Goal: Task Accomplishment & Management: Manage account settings

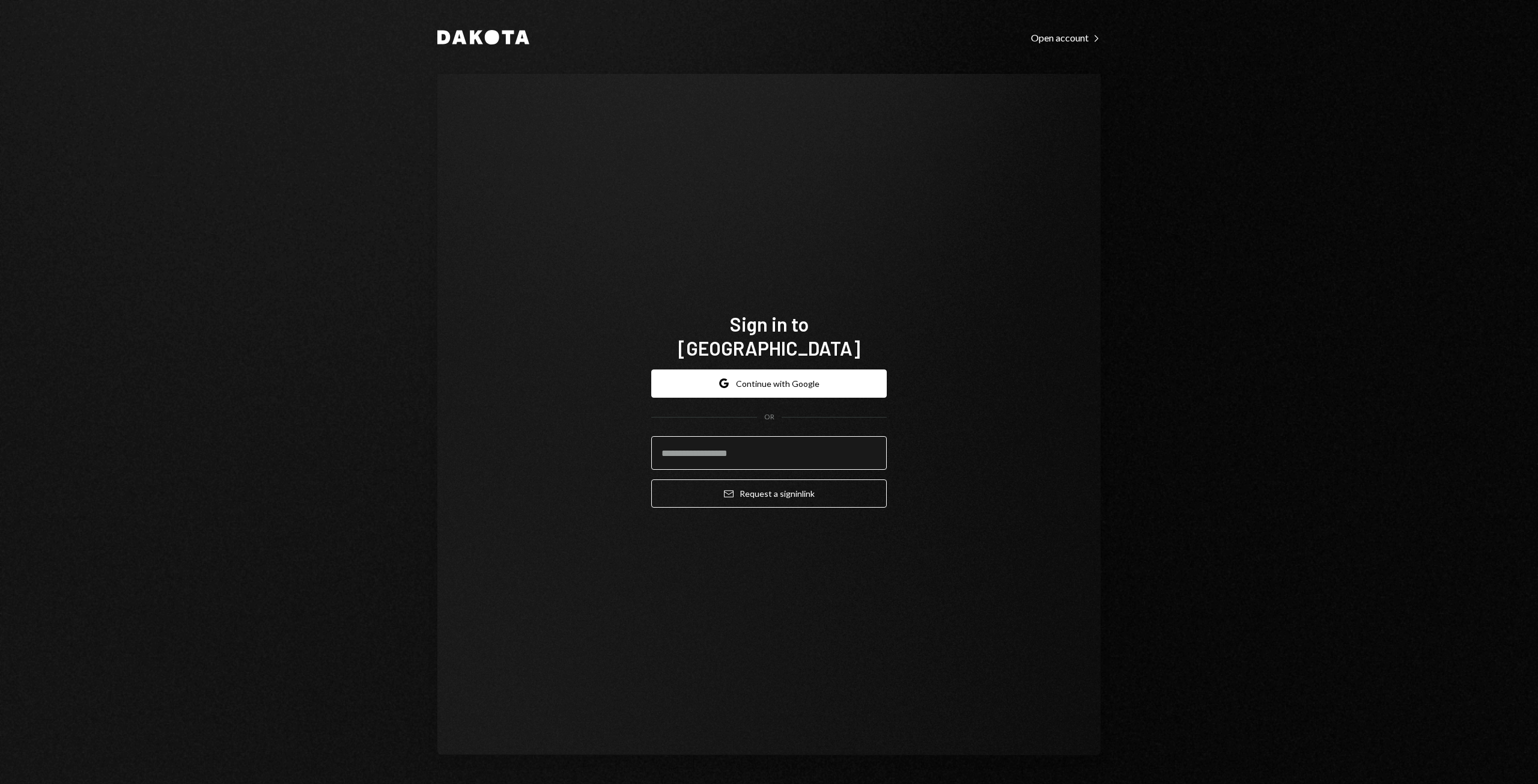
click at [734, 439] on input "email" at bounding box center [769, 453] width 235 height 34
type input "**********"
click at [775, 482] on button "Email Request a sign in link" at bounding box center [769, 493] width 235 height 28
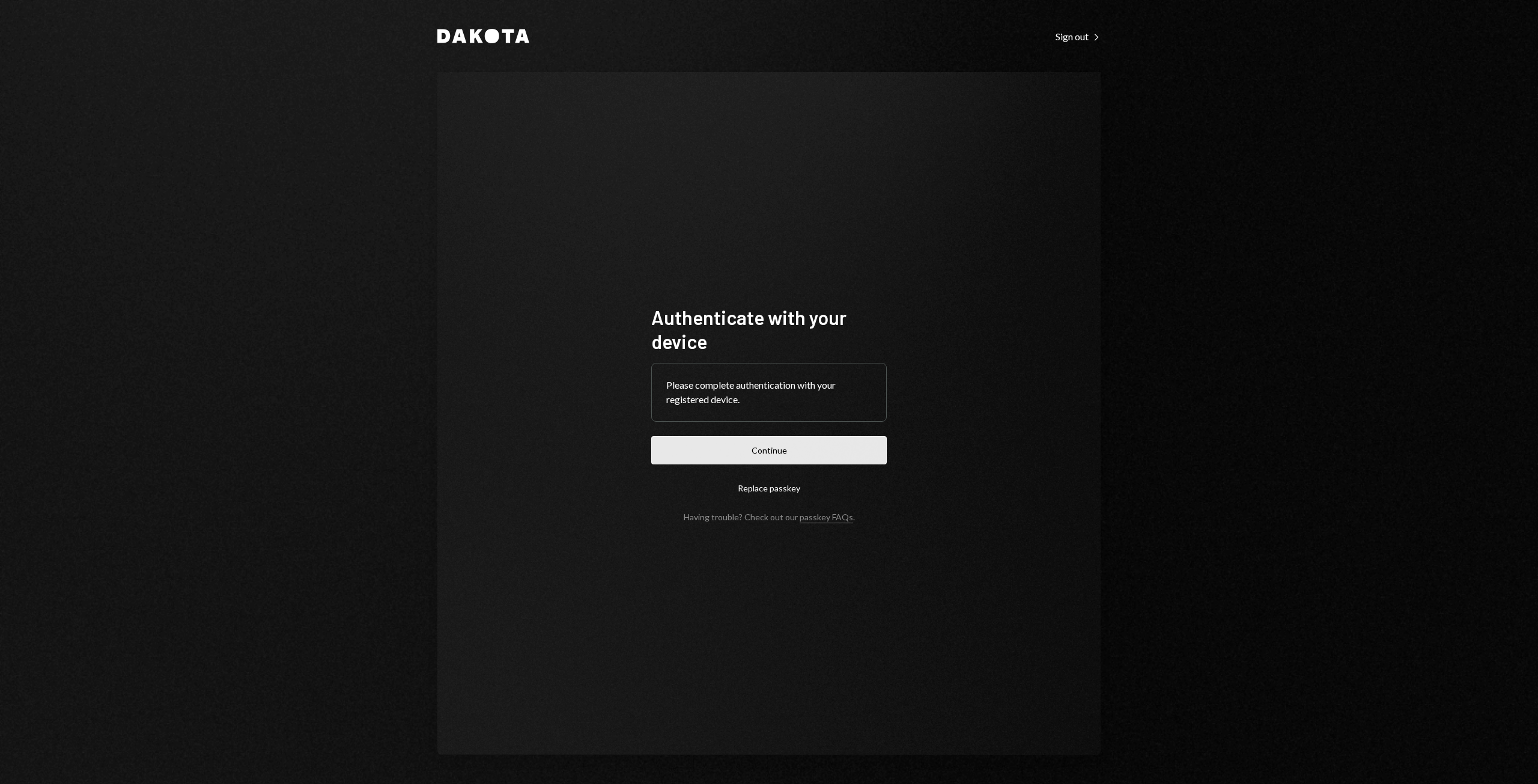
click at [741, 449] on button "Continue" at bounding box center [769, 450] width 235 height 28
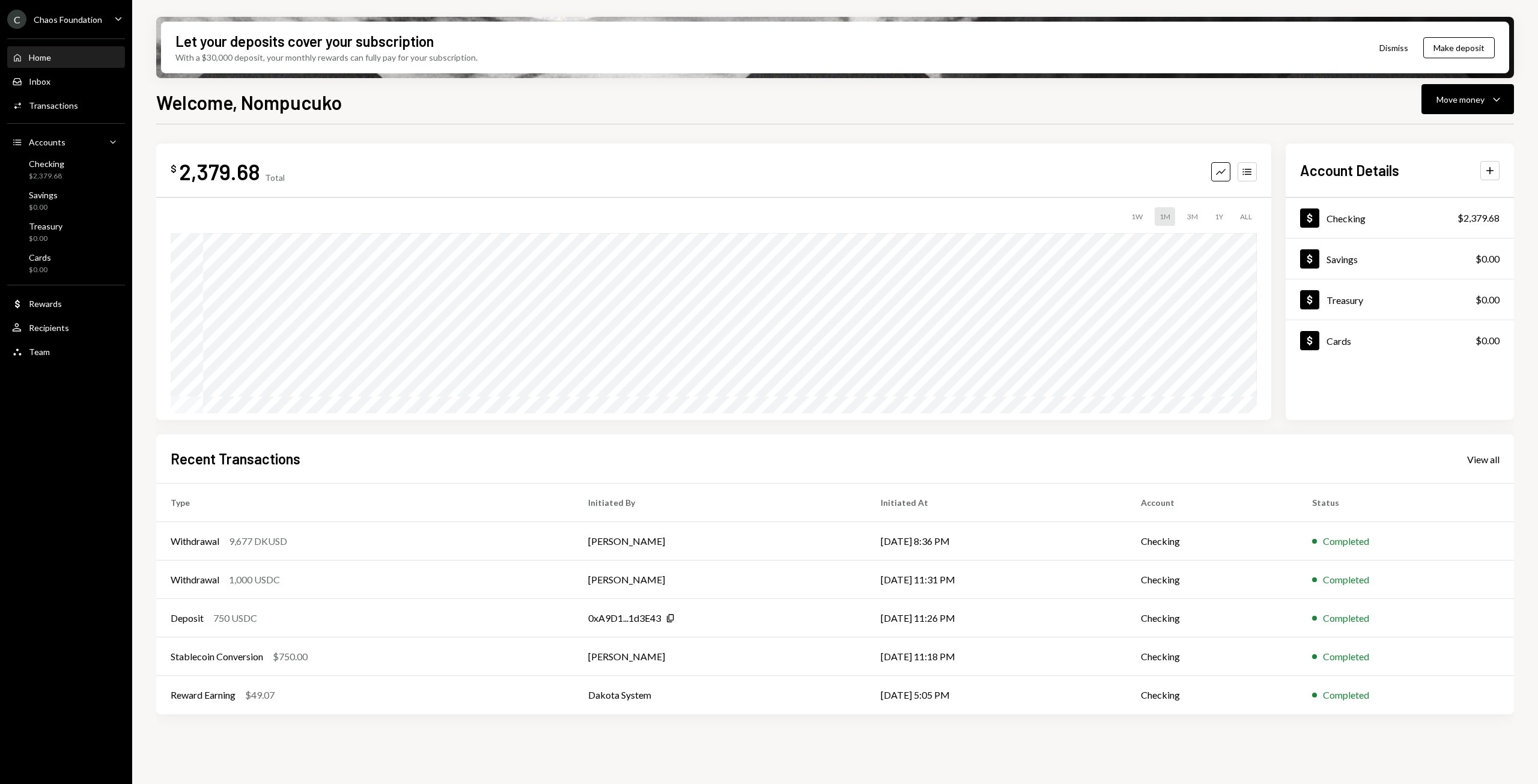
click at [115, 21] on icon "Caret Down" at bounding box center [118, 19] width 13 height 13
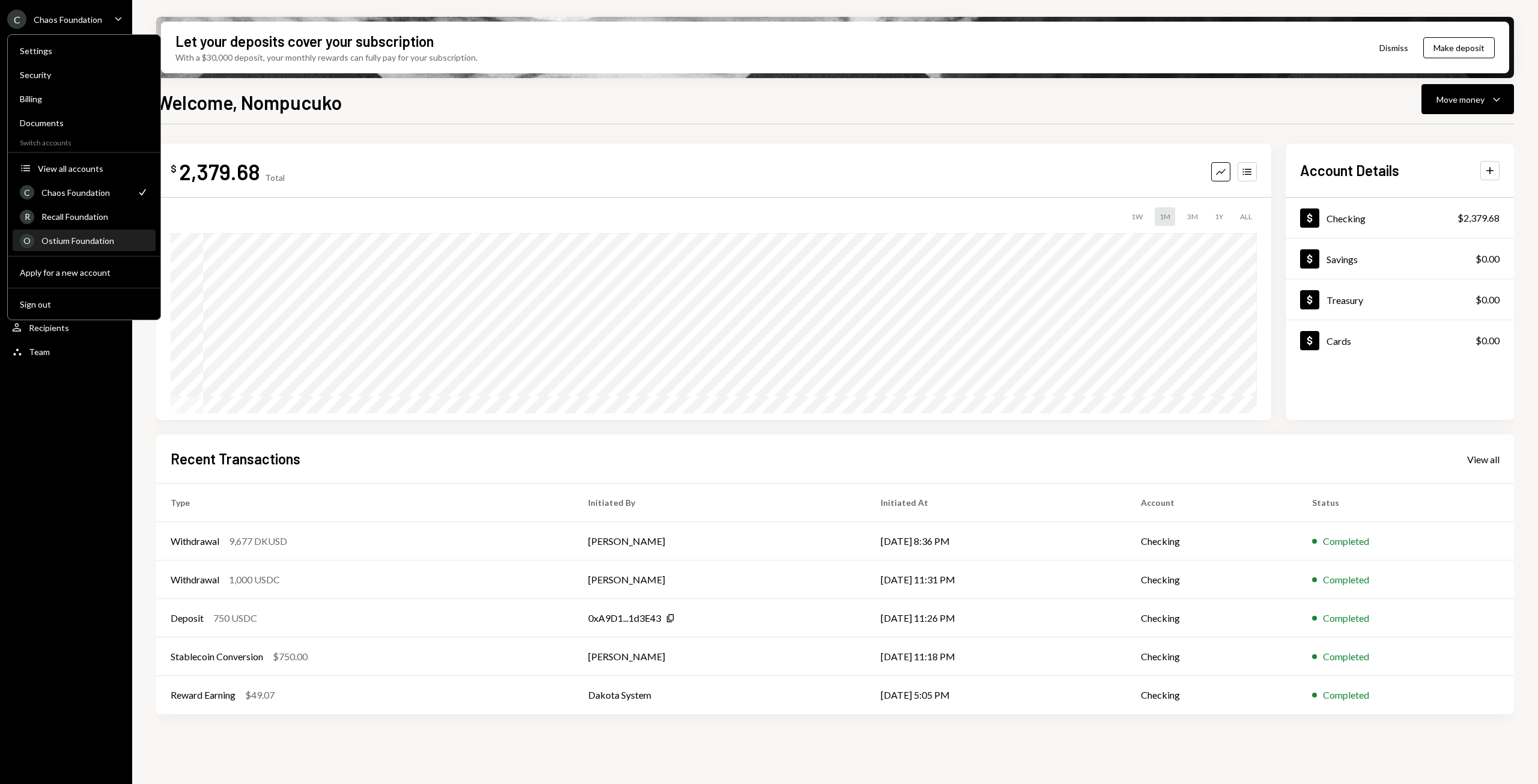
click at [59, 240] on div "Ostium Foundation" at bounding box center [95, 240] width 107 height 11
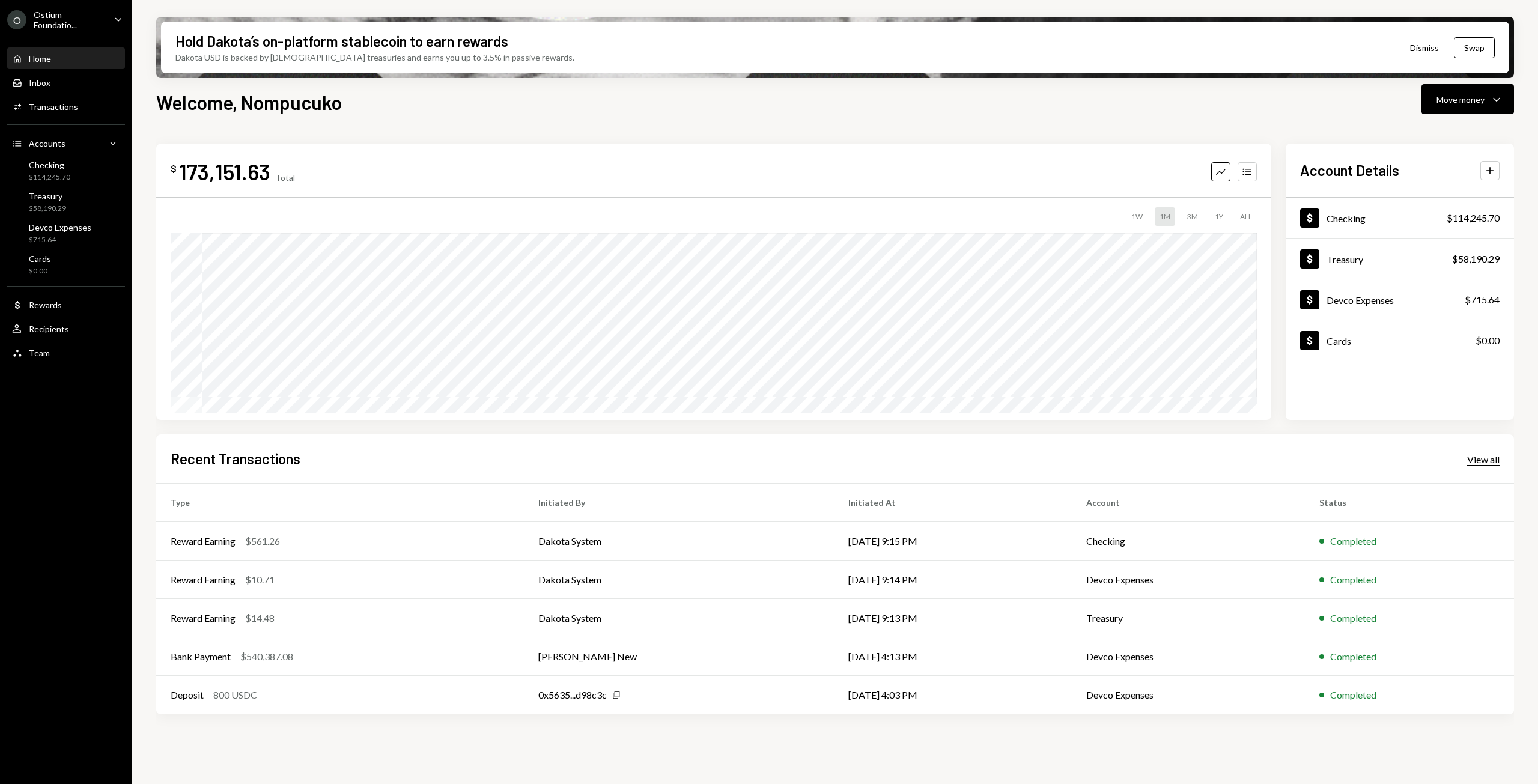
click at [1484, 458] on div "View all" at bounding box center [1483, 460] width 33 height 12
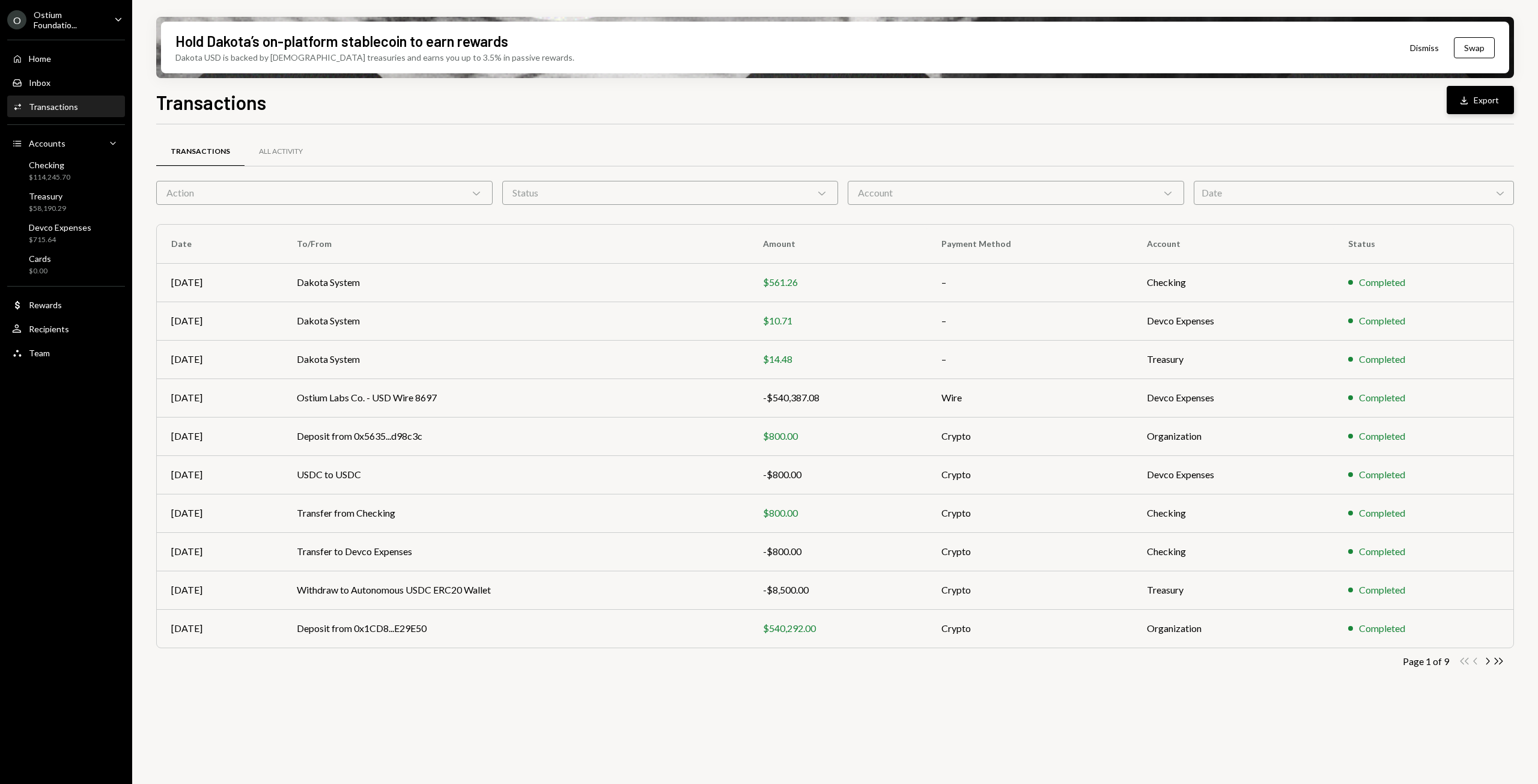
click at [1479, 104] on button "Download Export" at bounding box center [1481, 100] width 67 height 28
click at [52, 59] on div "Home Home" at bounding box center [66, 58] width 108 height 11
